Goal: Navigation & Orientation: Find specific page/section

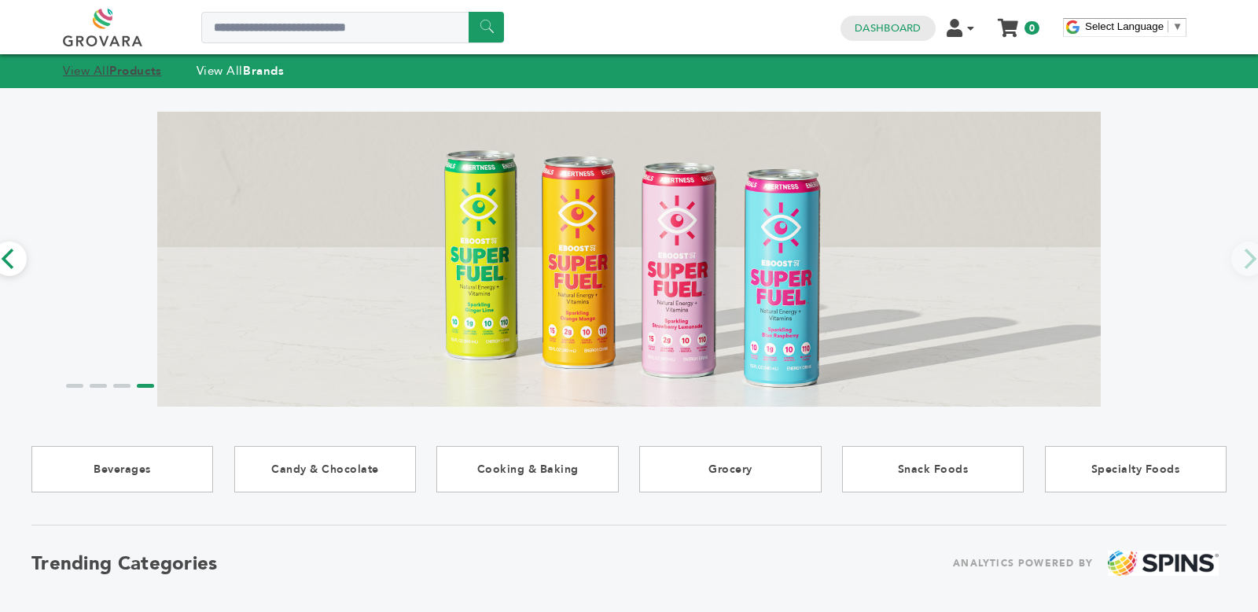
click at [133, 72] on strong "Products" at bounding box center [135, 71] width 52 height 16
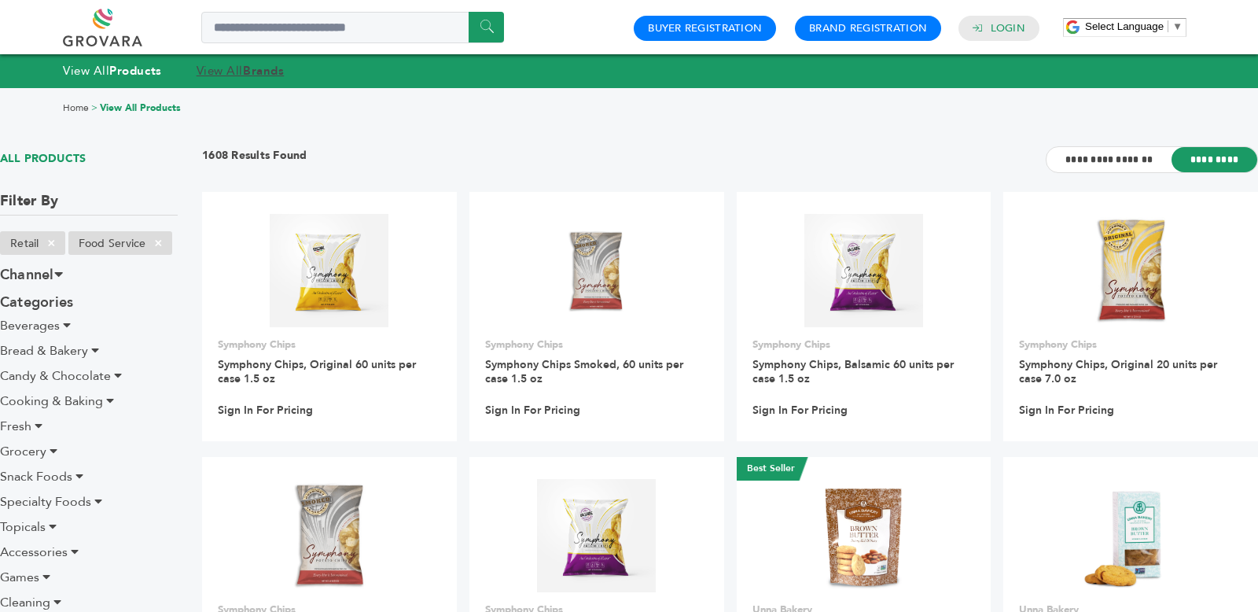
click at [239, 68] on link "View All Brands" at bounding box center [241, 71] width 88 height 16
